Goal: Transaction & Acquisition: Obtain resource

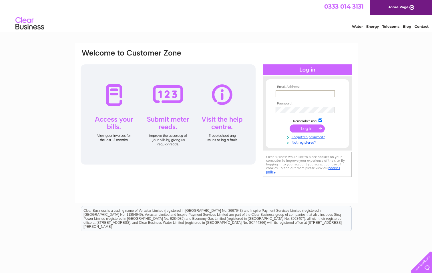
click at [303, 94] on input "text" at bounding box center [306, 93] width 60 height 7
type input "[EMAIL_ADDRESS][DOMAIN_NAME]"
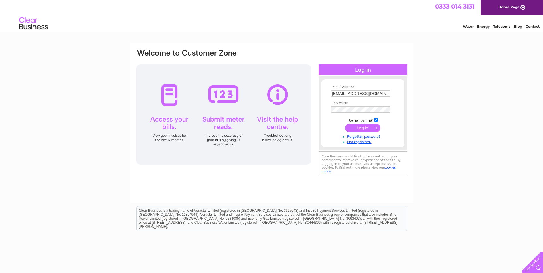
click at [366, 126] on input "submit" at bounding box center [362, 128] width 35 height 8
click at [358, 129] on input "submit" at bounding box center [362, 128] width 35 height 8
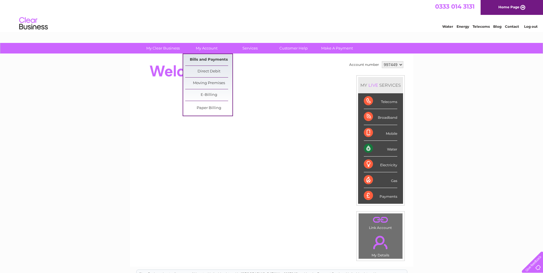
click at [206, 60] on link "Bills and Payments" at bounding box center [208, 59] width 47 height 11
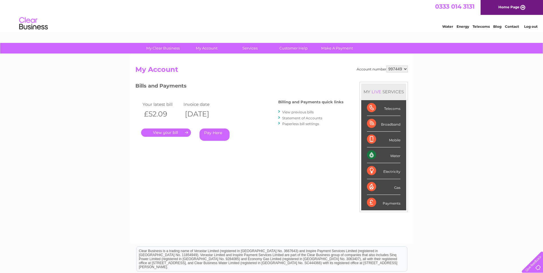
click at [170, 133] on link "." at bounding box center [166, 132] width 50 height 8
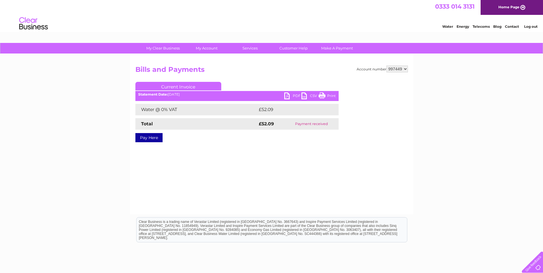
click at [285, 96] on link "PDF" at bounding box center [292, 96] width 17 height 8
click at [533, 25] on link "Log out" at bounding box center [530, 26] width 13 height 4
